Goal: Use online tool/utility: Use online tool/utility

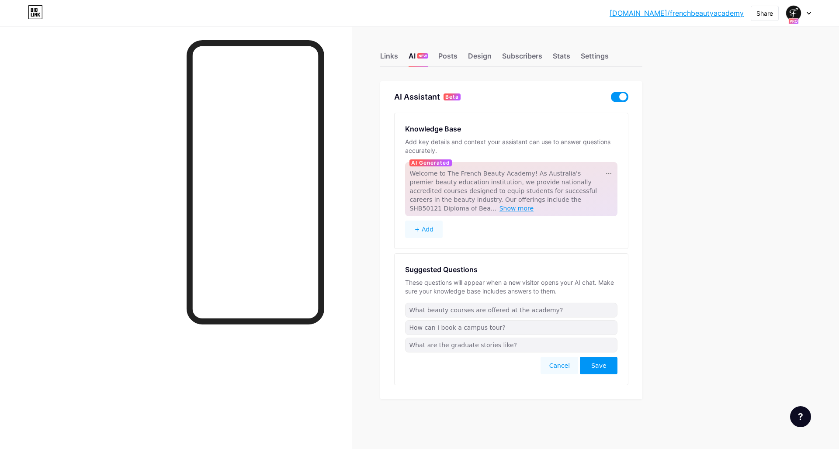
click at [499, 207] on span "Show more" at bounding box center [516, 208] width 35 height 7
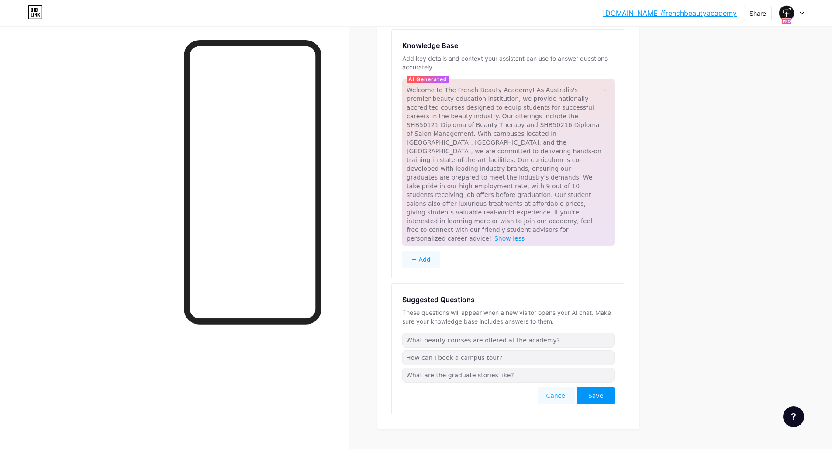
scroll to position [90, 0]
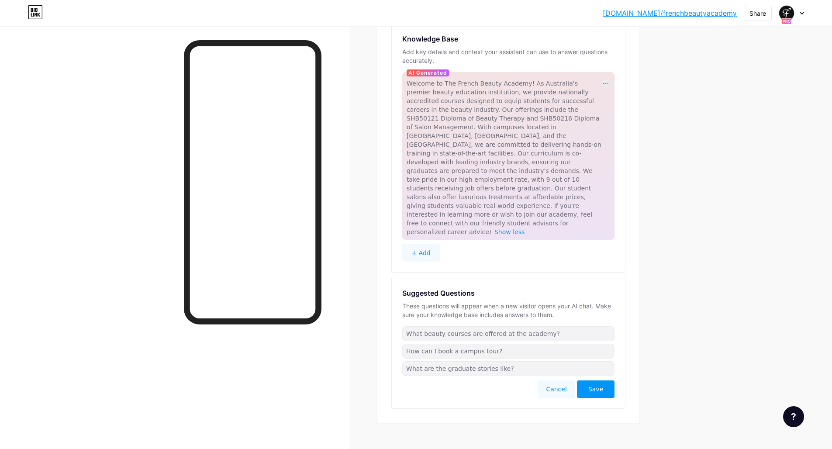
click at [607, 85] on div at bounding box center [606, 83] width 9 height 9
click at [562, 180] on span "Welcome to The French Beauty Academy! As Australia's premier beauty education i…" at bounding box center [504, 158] width 195 height 156
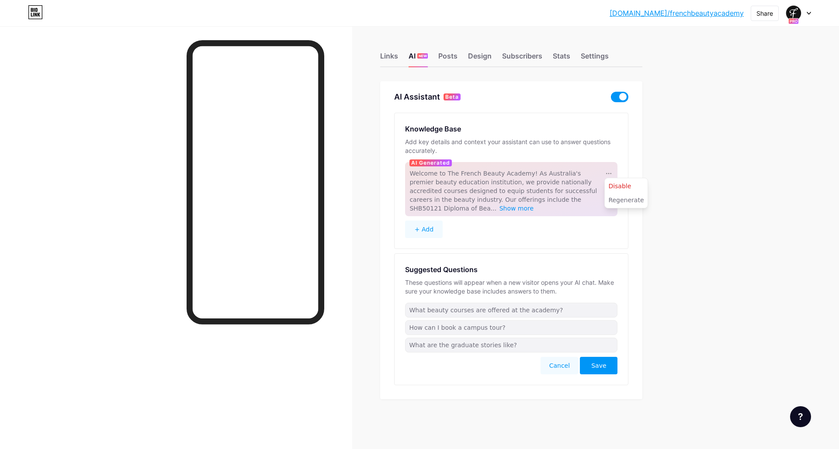
click at [562, 180] on span "Welcome to The French Beauty Academy! As Australia's premier beauty education i…" at bounding box center [502, 191] width 187 height 42
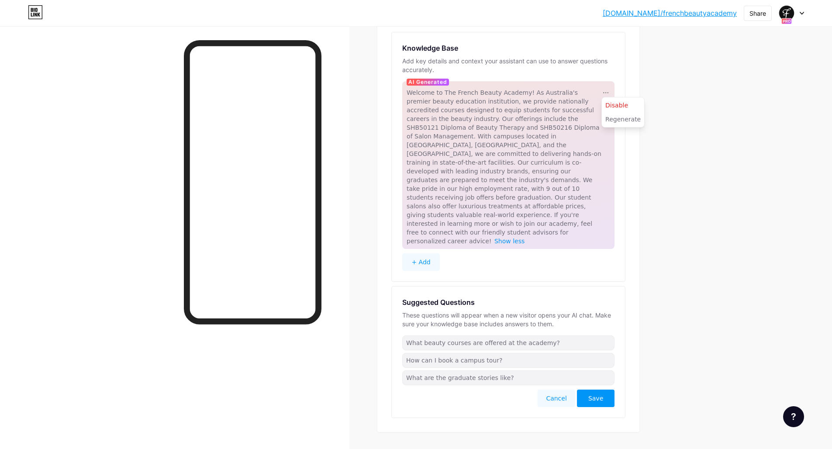
scroll to position [90, 0]
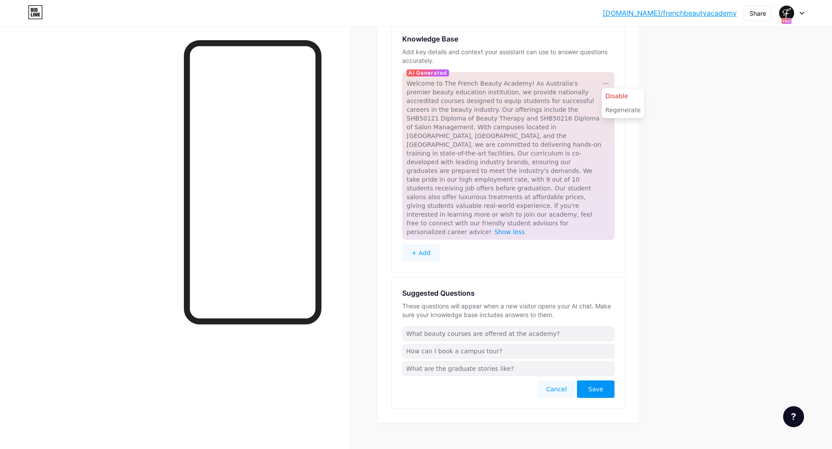
click at [676, 248] on div "Links AI NEW Posts Design Subscribers Stats Settings AI Assistant Beta Knowledg…" at bounding box center [338, 201] width 676 height 531
click at [795, 418] on icon at bounding box center [794, 416] width 4 height 7
click at [753, 385] on span "Chat with us" at bounding box center [739, 381] width 42 height 10
click at [745, 380] on span "Chat with us" at bounding box center [739, 381] width 42 height 10
click at [737, 382] on span "Chat with us" at bounding box center [739, 381] width 42 height 10
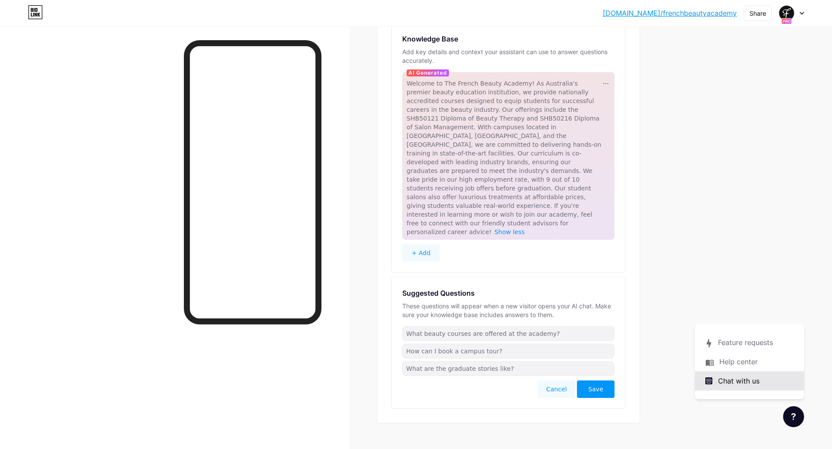
click at [737, 382] on span "Chat with us" at bounding box center [739, 381] width 42 height 10
click at [745, 360] on link at bounding box center [749, 361] width 109 height 19
click at [427, 244] on button "+ Add" at bounding box center [421, 252] width 38 height 17
